Goal: Task Accomplishment & Management: Use online tool/utility

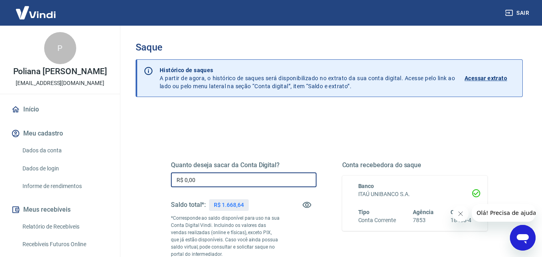
click at [226, 187] on input "R$ 0,00" at bounding box center [244, 180] width 146 height 15
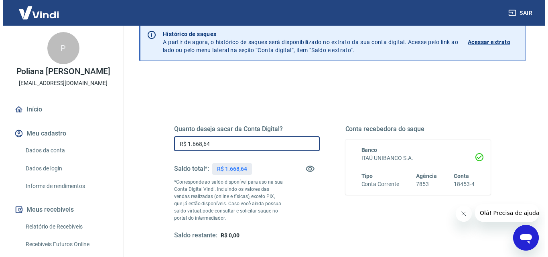
scroll to position [80, 0]
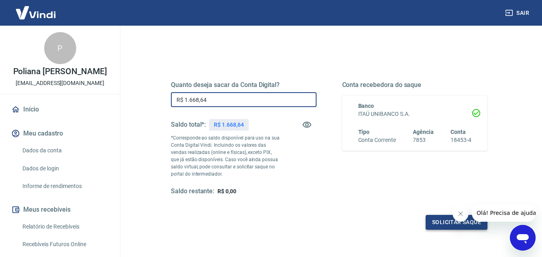
type input "R$ 1.668,64"
click at [436, 221] on button "Solicitar saque" at bounding box center [457, 222] width 62 height 15
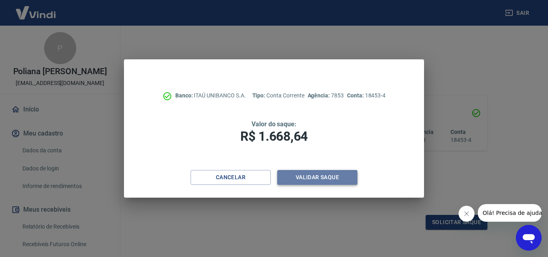
click at [332, 174] on button "Validar saque" at bounding box center [317, 177] width 80 height 15
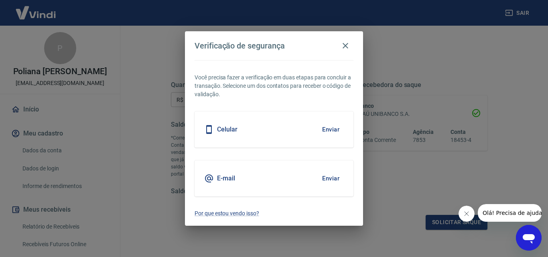
click at [330, 179] on button "Enviar" at bounding box center [331, 178] width 26 height 17
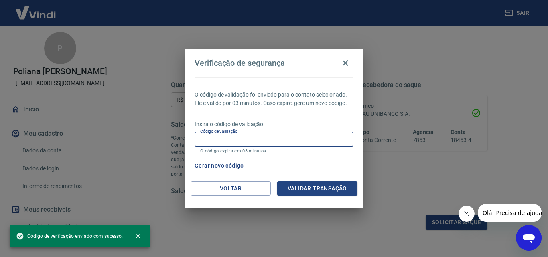
click at [259, 145] on input "Código de validação" at bounding box center [274, 139] width 159 height 15
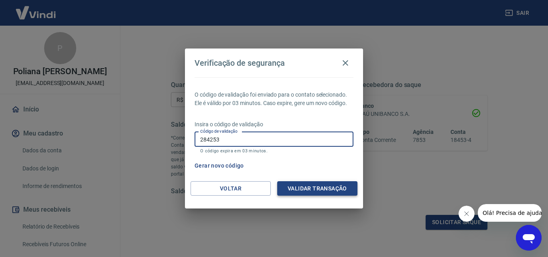
type input "284253"
click at [323, 191] on button "Validar transação" at bounding box center [317, 188] width 80 height 15
